Goal: Task Accomplishment & Management: Use online tool/utility

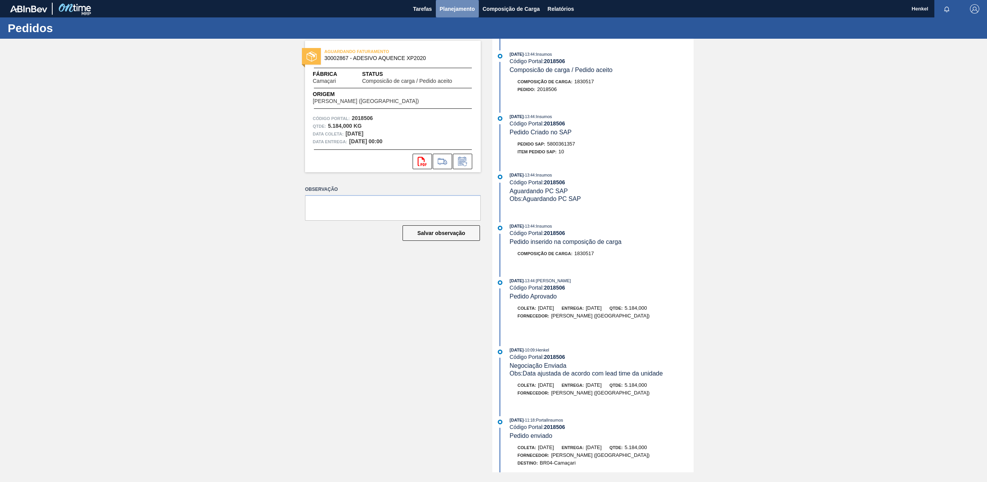
click at [447, 9] on span "Planejamento" at bounding box center [456, 8] width 35 height 9
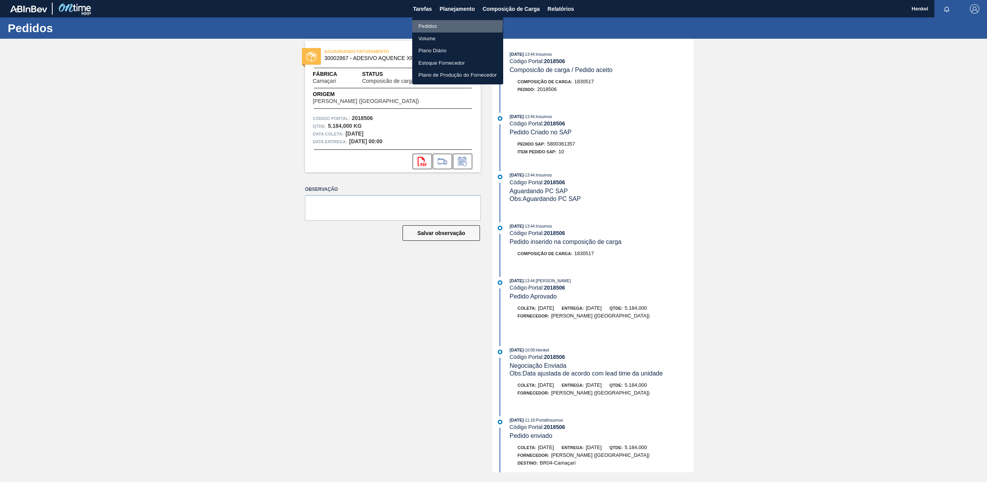
click at [429, 24] on li "Pedidos" at bounding box center [457, 26] width 91 height 12
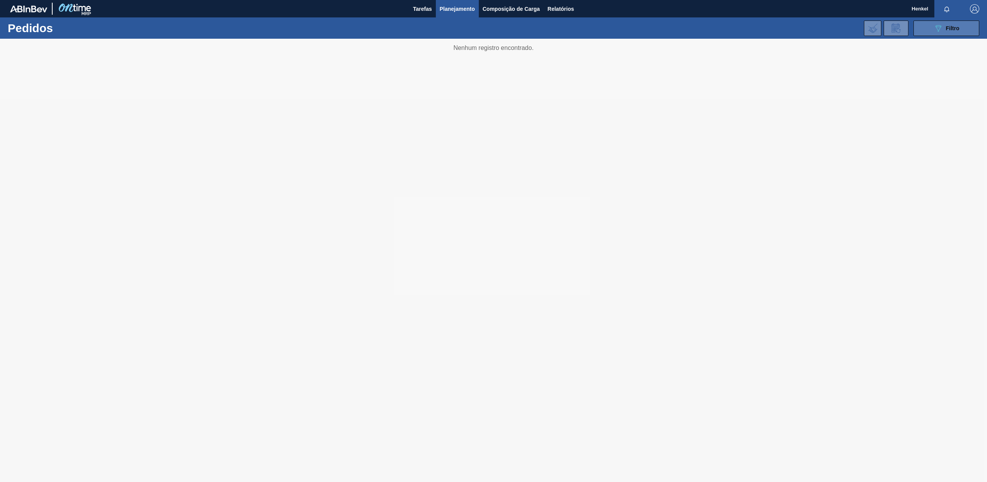
click at [942, 27] on icon "089F7B8B-B2A5-4AFE-B5C0-19BA573D28AC" at bounding box center [937, 28] width 9 height 9
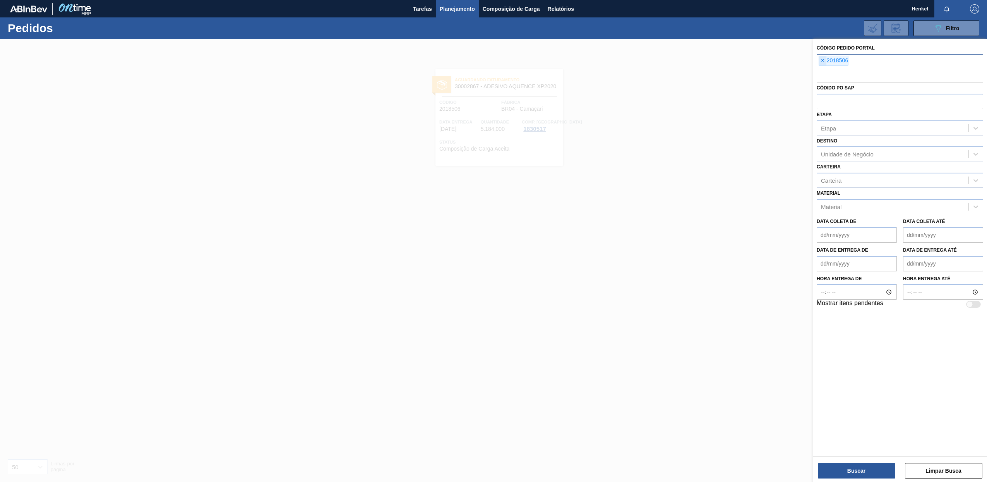
click at [823, 61] on span "×" at bounding box center [822, 60] width 7 height 9
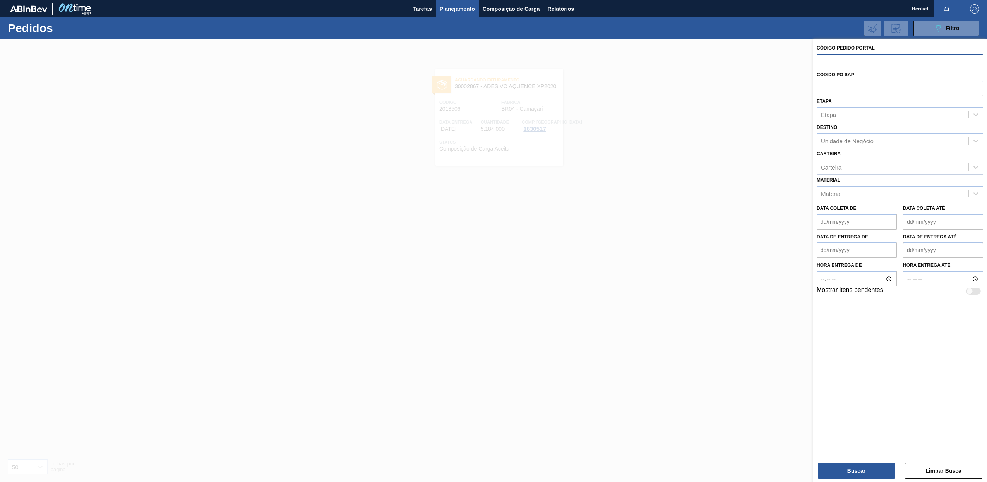
paste input "2018473"
type input "2018473"
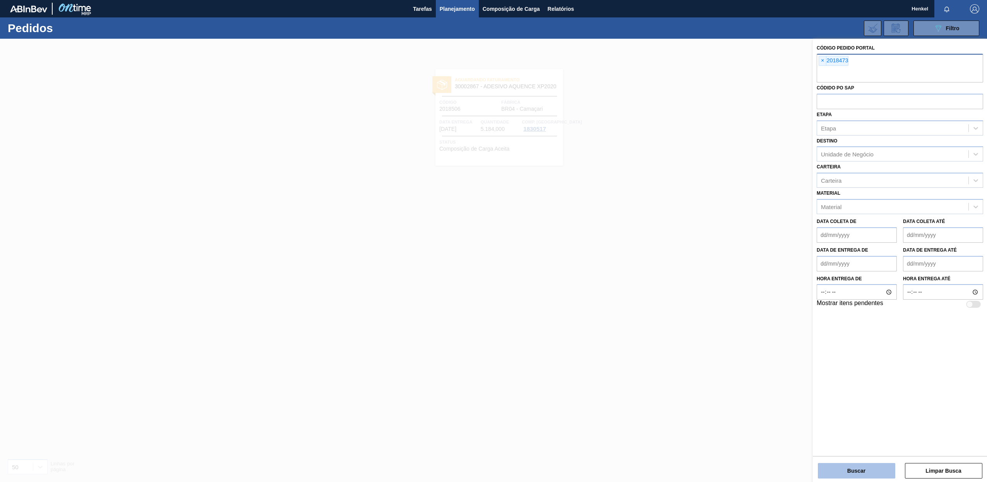
click at [843, 469] on button "Buscar" at bounding box center [855, 470] width 77 height 15
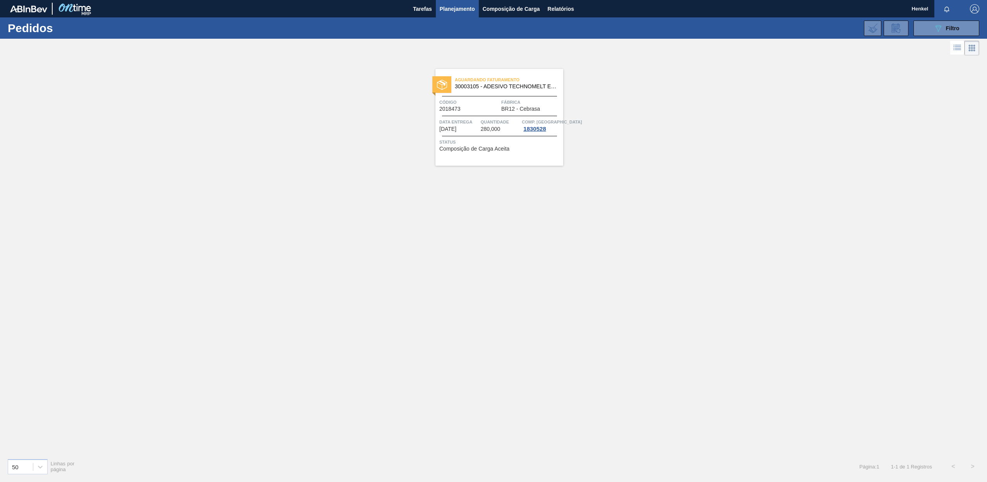
click at [497, 127] on span "280,000" at bounding box center [491, 129] width 20 height 6
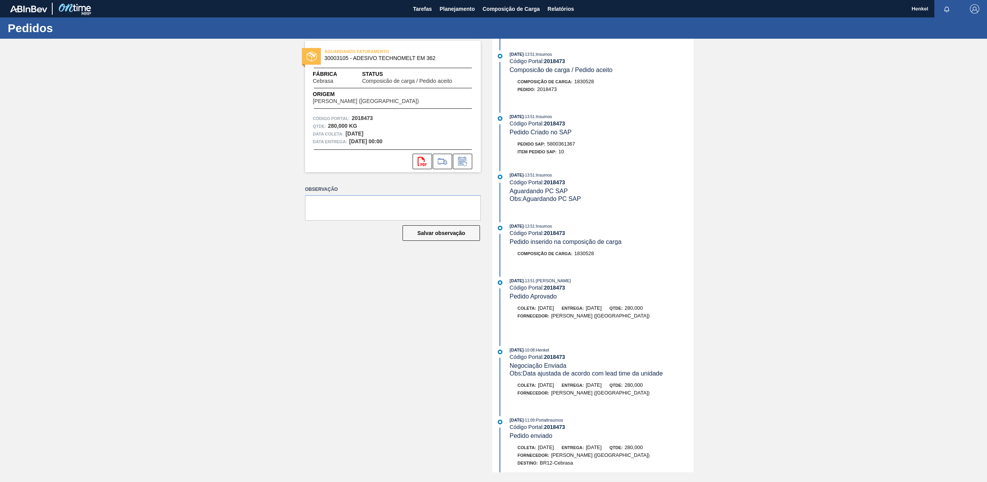
click at [920, 7] on span "Henkel" at bounding box center [919, 8] width 17 height 17
click at [917, 9] on span "Henkel" at bounding box center [919, 8] width 17 height 17
click at [465, 9] on span "Planejamento" at bounding box center [456, 8] width 35 height 9
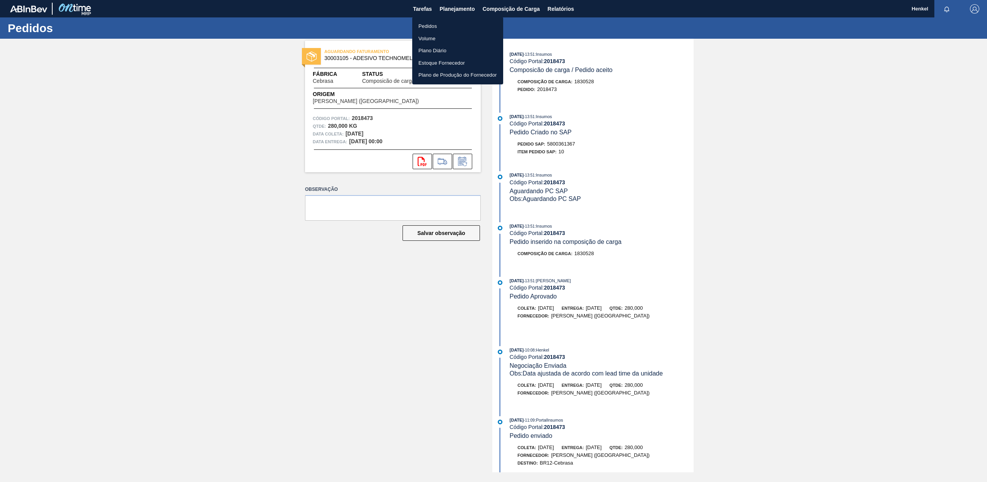
click at [422, 24] on li "Pedidos" at bounding box center [457, 26] width 91 height 12
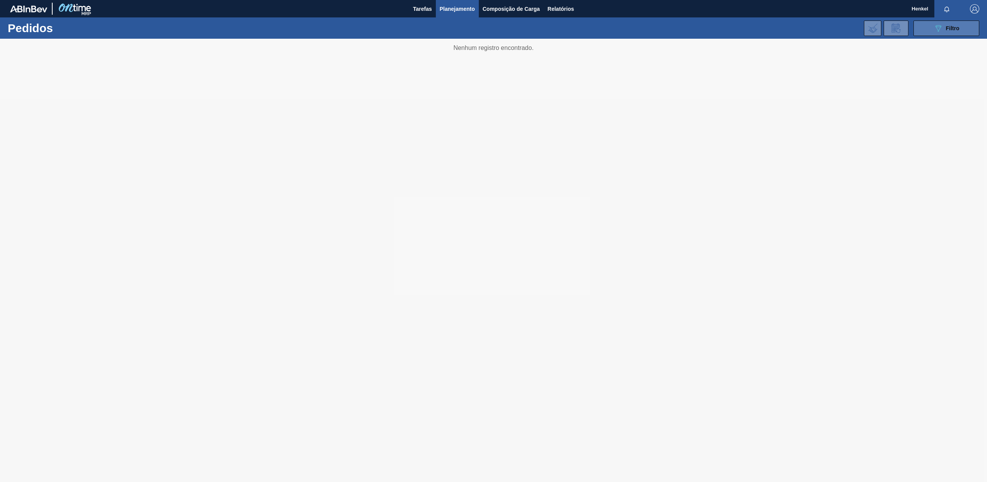
click at [939, 27] on icon at bounding box center [938, 28] width 6 height 7
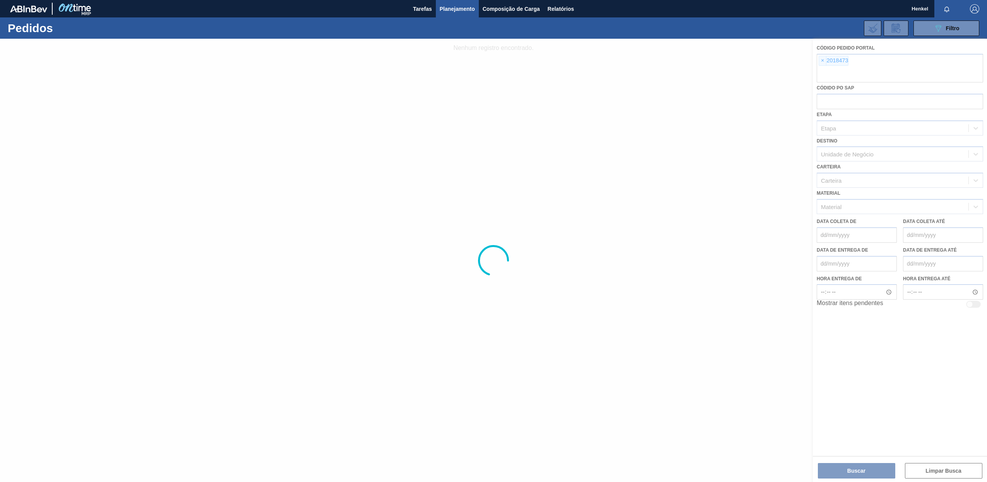
click at [820, 60] on div at bounding box center [493, 260] width 987 height 443
click at [824, 60] on div at bounding box center [493, 260] width 987 height 443
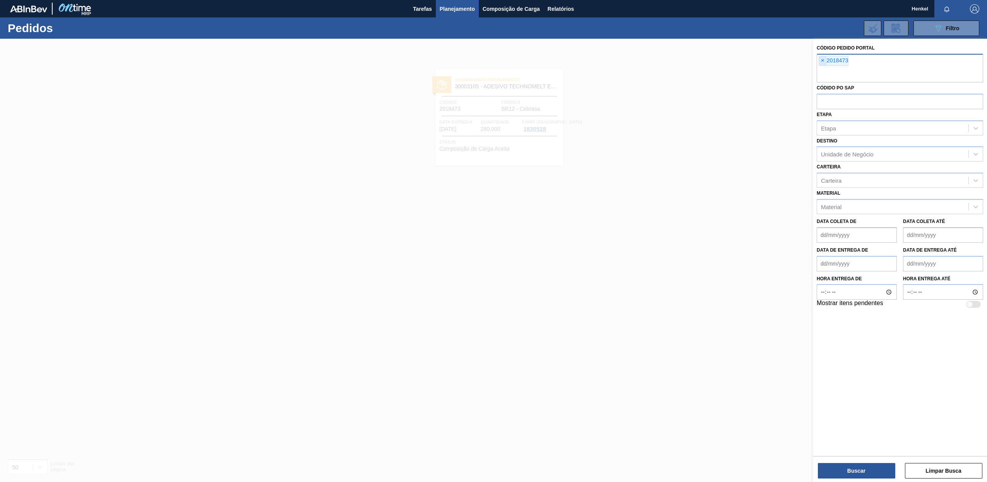
click at [821, 61] on span "×" at bounding box center [822, 60] width 7 height 9
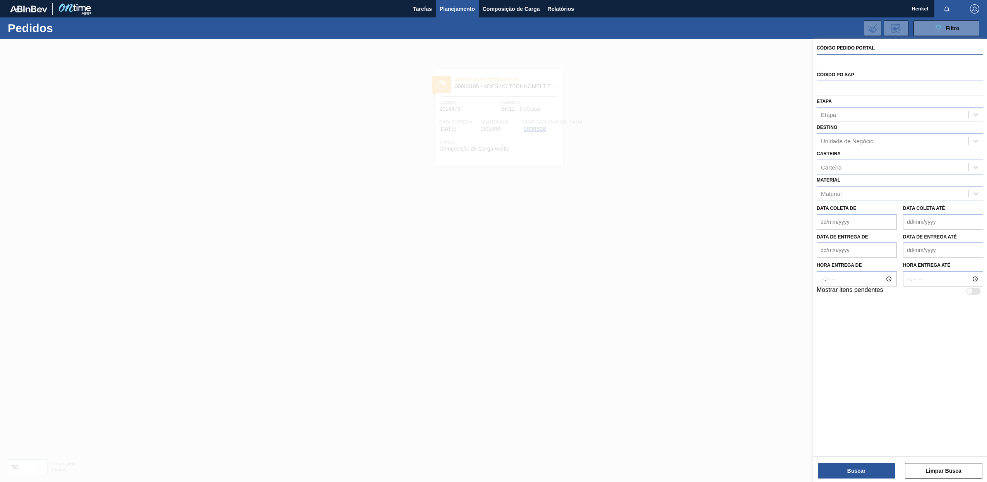
paste input "2018507"
type input "2018507"
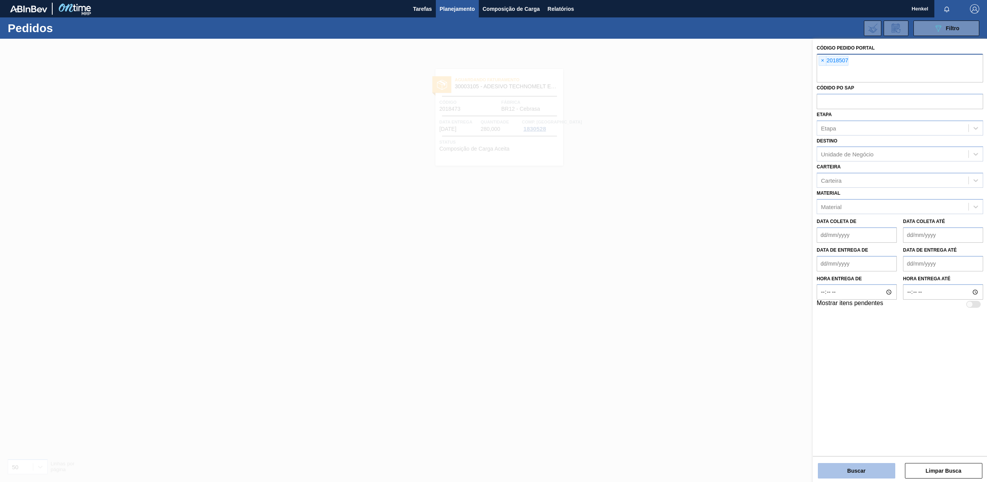
click at [848, 472] on button "Buscar" at bounding box center [855, 470] width 77 height 15
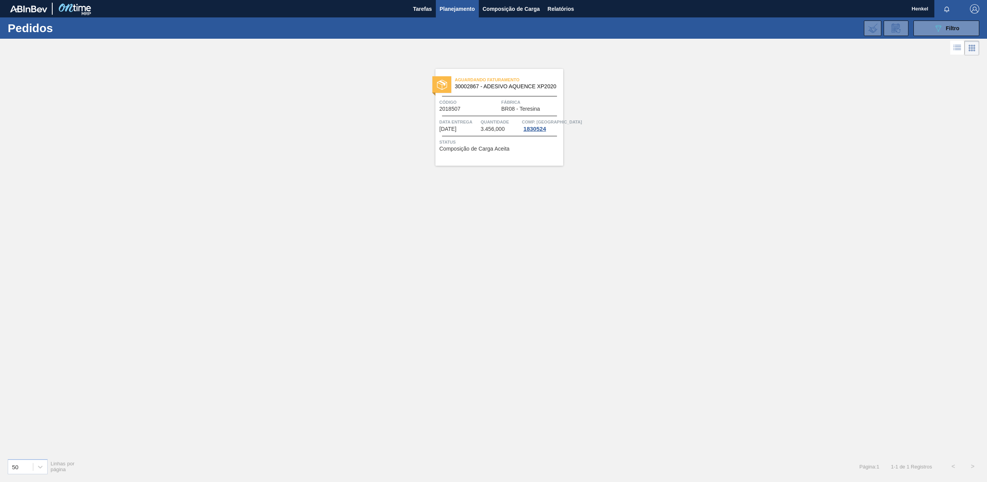
click at [479, 133] on div "Aguardando Faturamento 30002867 - ADESIVO AQUENCE XP2020 Código 2018507 Fábrica…" at bounding box center [499, 117] width 128 height 97
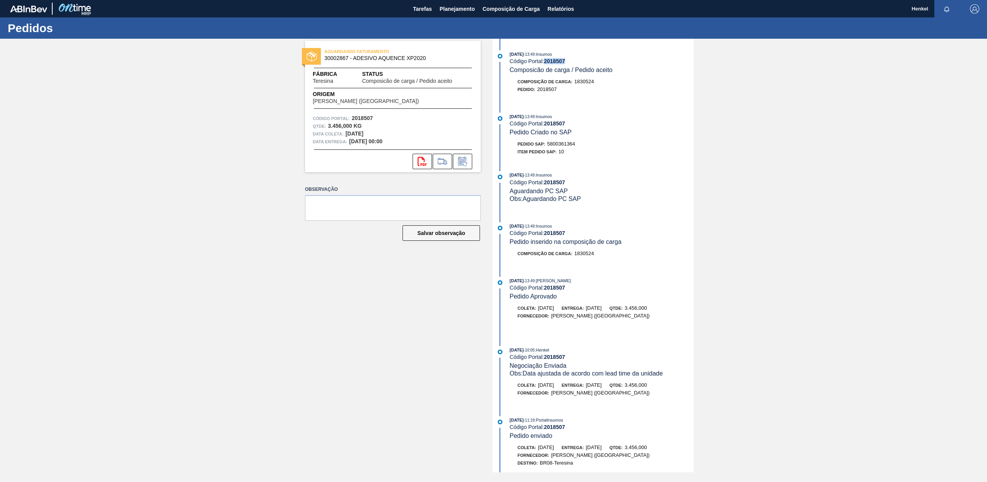
drag, startPoint x: 571, startPoint y: 61, endPoint x: 545, endPoint y: 63, distance: 25.6
click at [545, 63] on div "Código Portal: 2018507" at bounding box center [602, 61] width 184 height 6
copy strong "2018507"
click at [458, 11] on span "Planejamento" at bounding box center [456, 8] width 35 height 9
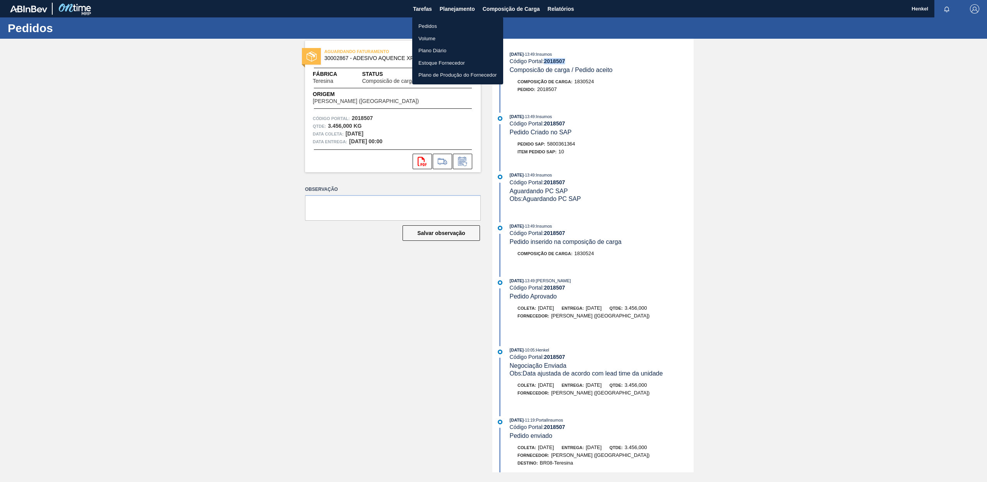
click at [432, 24] on li "Pedidos" at bounding box center [457, 26] width 91 height 12
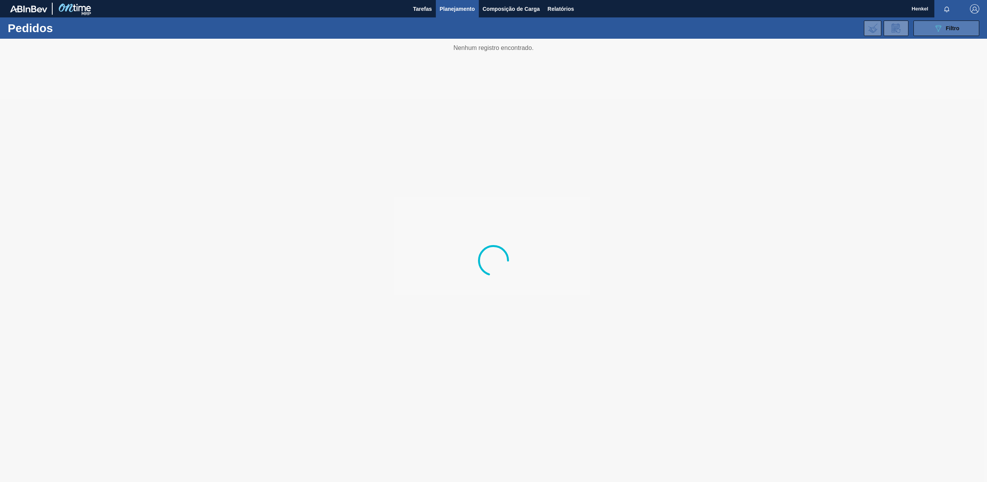
click at [949, 26] on span "Filtro" at bounding box center [953, 28] width 14 height 6
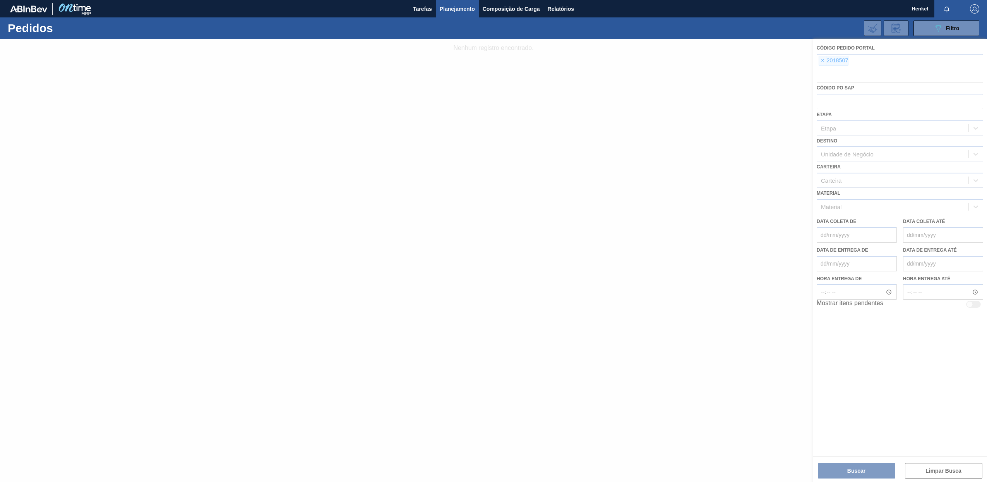
click at [822, 62] on div at bounding box center [493, 260] width 987 height 443
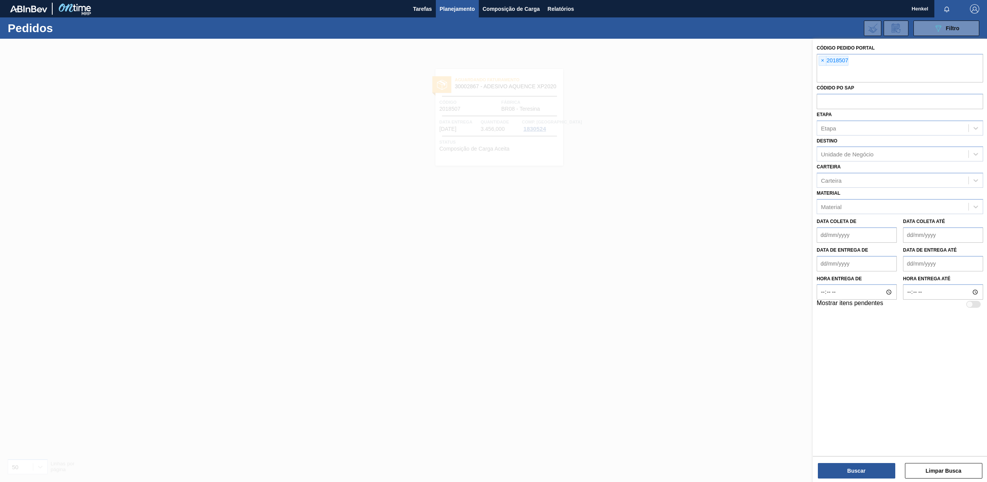
click at [822, 62] on span "×" at bounding box center [822, 60] width 7 height 9
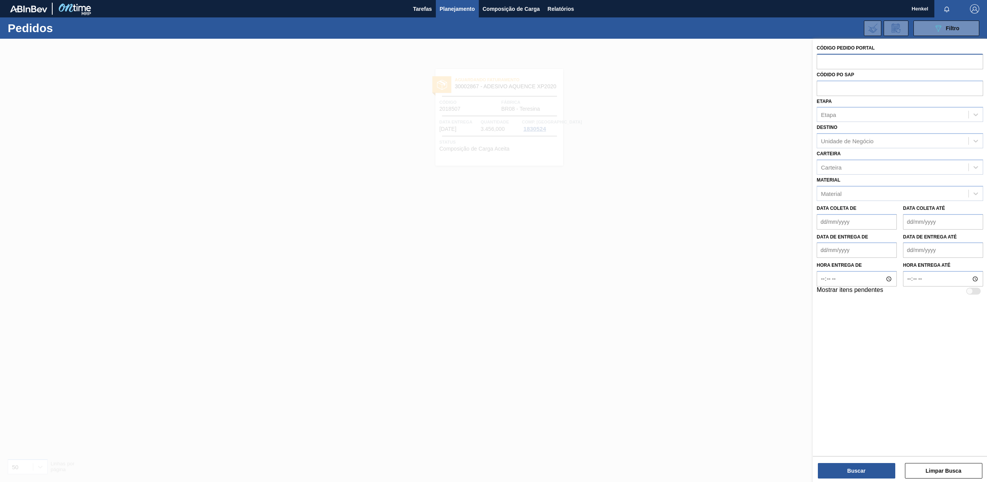
paste input "2018496"
type input "2018496"
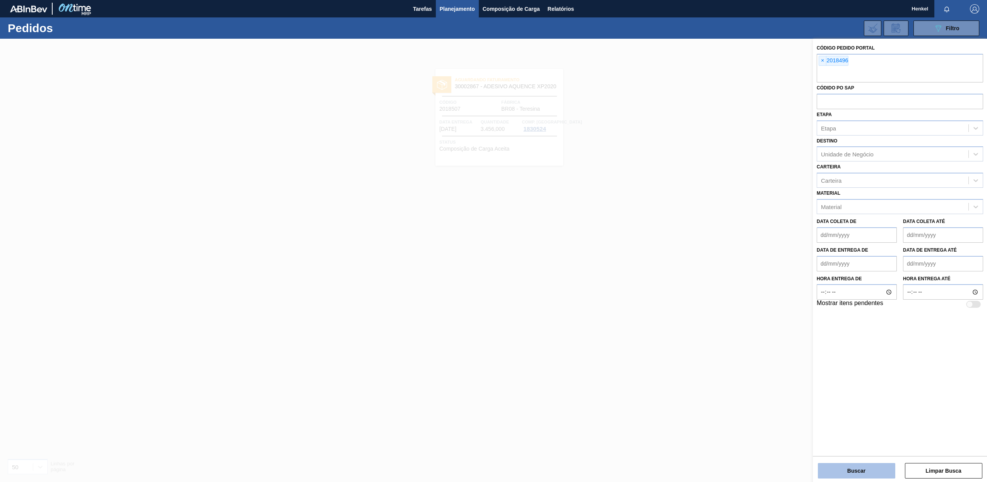
click at [878, 471] on button "Buscar" at bounding box center [855, 470] width 77 height 15
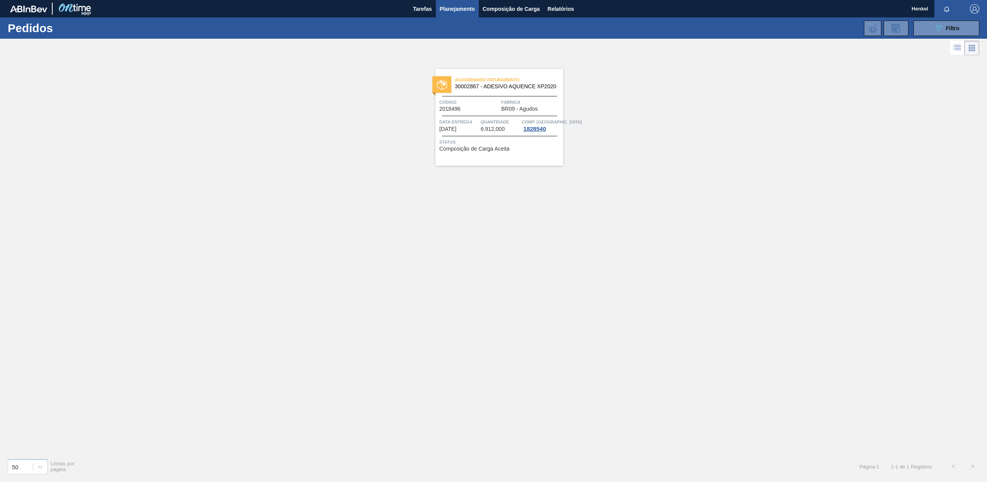
click at [469, 123] on span "Data entrega" at bounding box center [458, 122] width 39 height 8
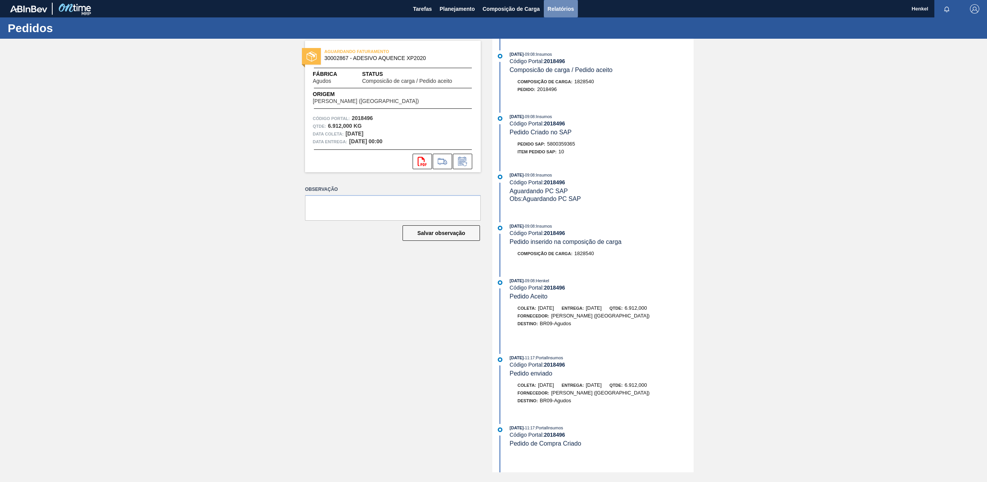
click at [566, 9] on span "Relatórios" at bounding box center [560, 8] width 26 height 9
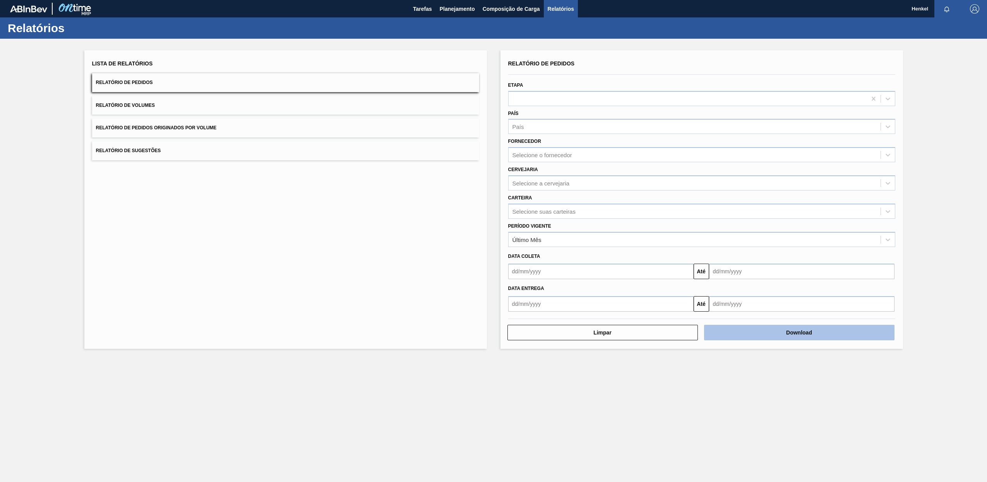
click at [804, 336] on button "Download" at bounding box center [799, 332] width 190 height 15
